Goal: Task Accomplishment & Management: Use online tool/utility

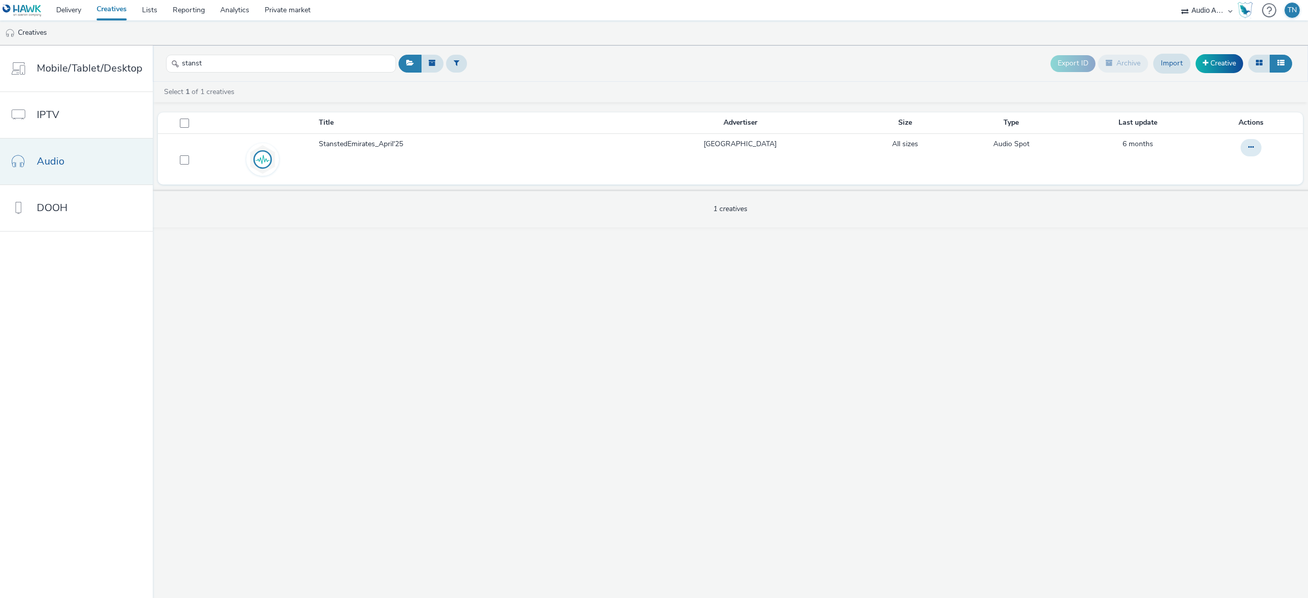
click at [75, 164] on link "Audio" at bounding box center [76, 161] width 153 height 46
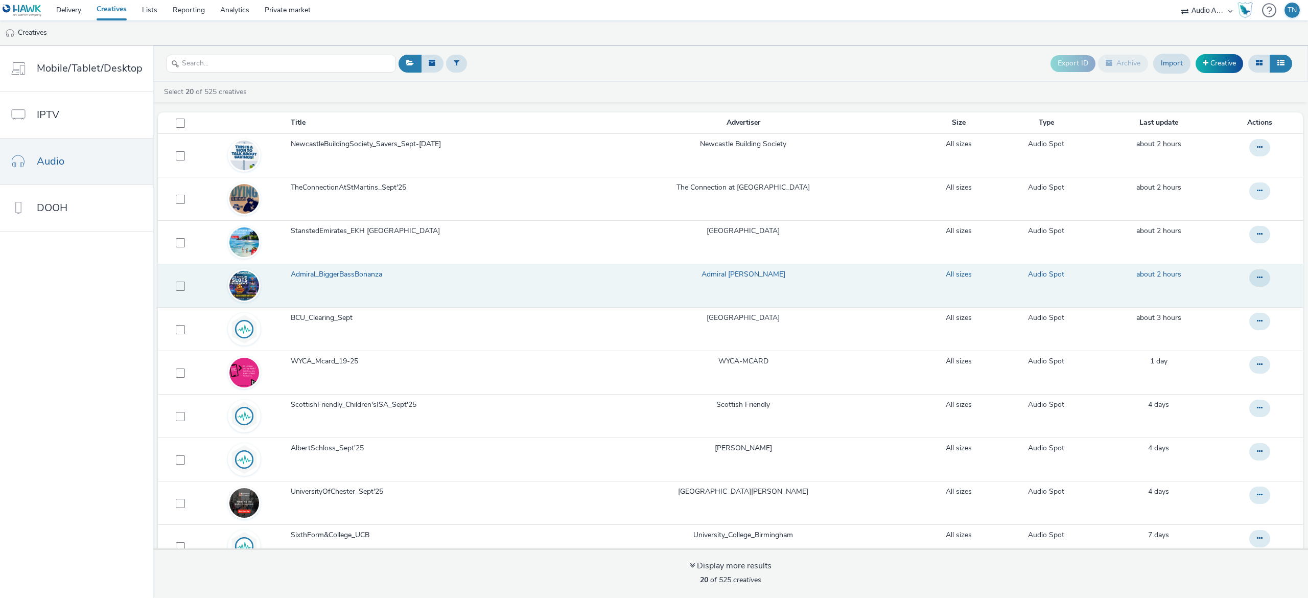
click at [361, 271] on span "Admiral_BiggerBassBonanza" at bounding box center [339, 274] width 96 height 10
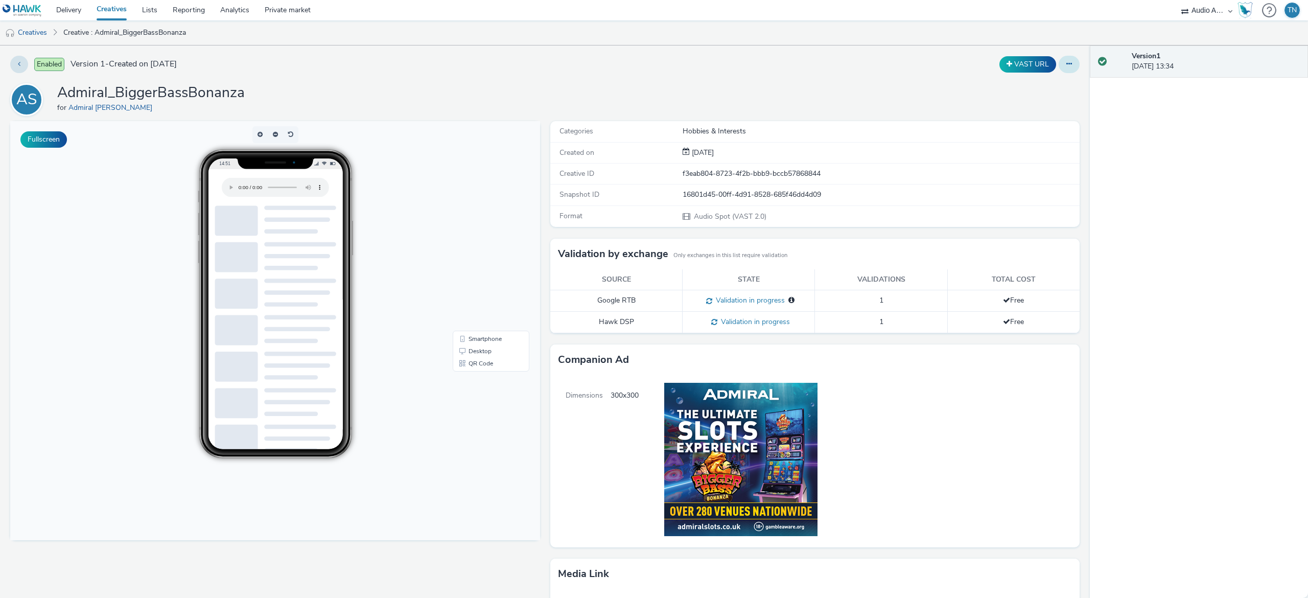
click at [1059, 59] on button at bounding box center [1069, 64] width 21 height 17
click at [1026, 90] on link "Edit" at bounding box center [1041, 85] width 77 height 20
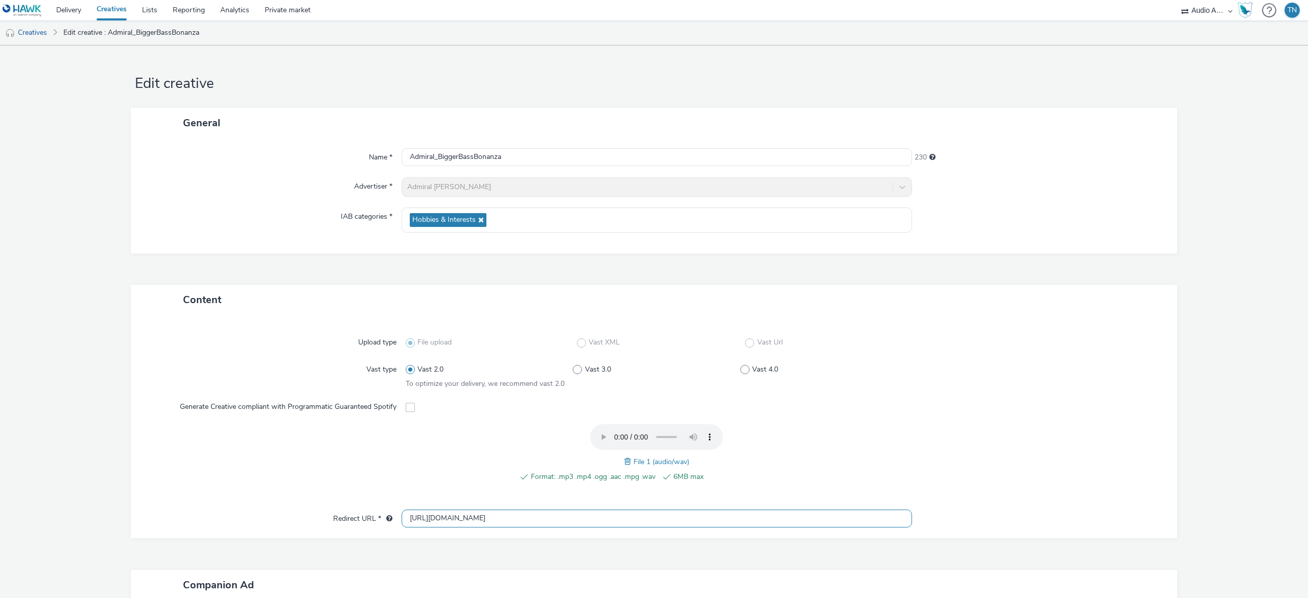
drag, startPoint x: 560, startPoint y: 517, endPoint x: 285, endPoint y: 513, distance: 275.4
click at [285, 513] on div "Redirect URL * [URL][DOMAIN_NAME]" at bounding box center [654, 518] width 1026 height 18
